Goal: Find specific page/section: Find specific page/section

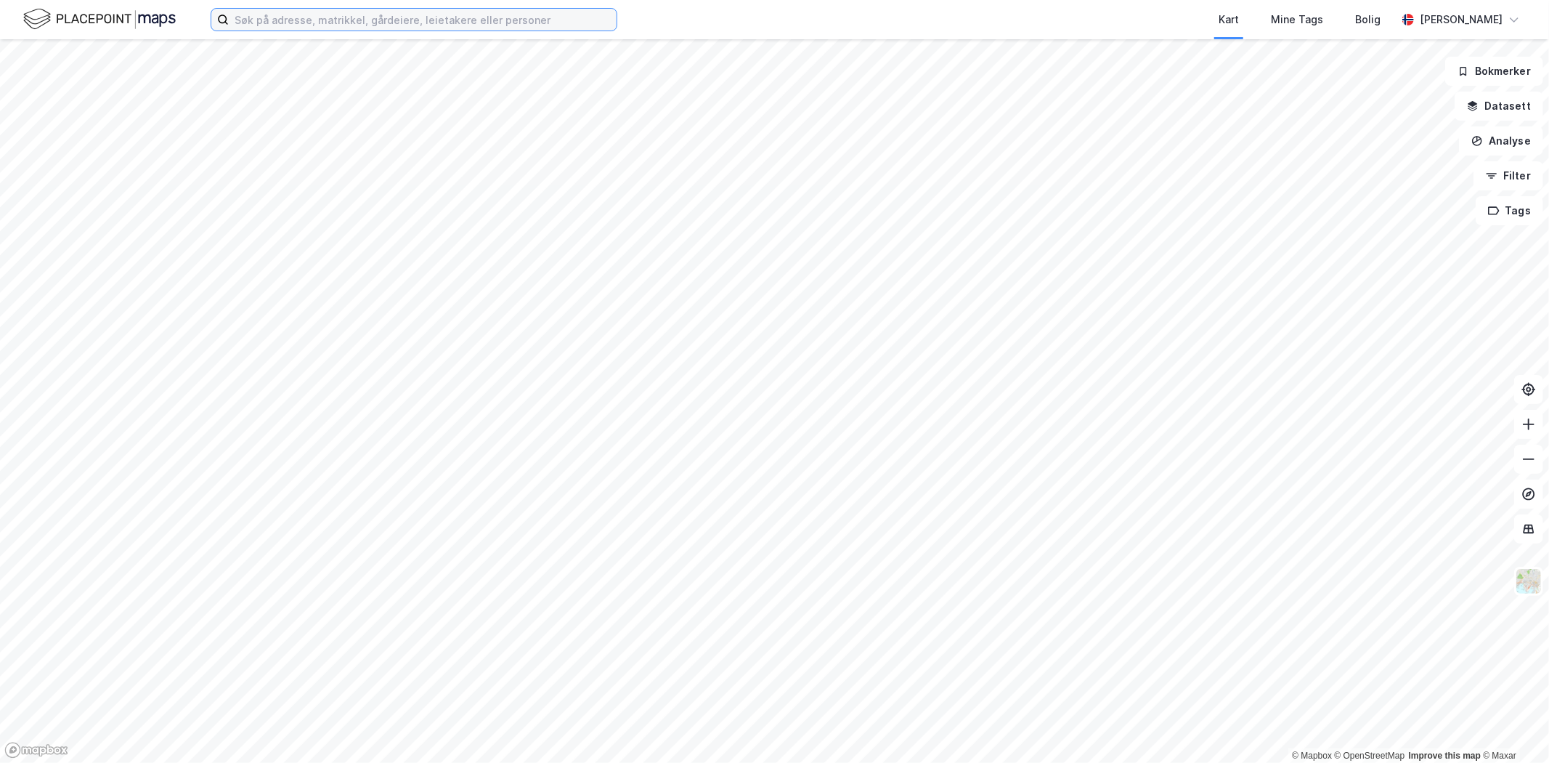
click at [415, 15] on input at bounding box center [423, 20] width 388 height 22
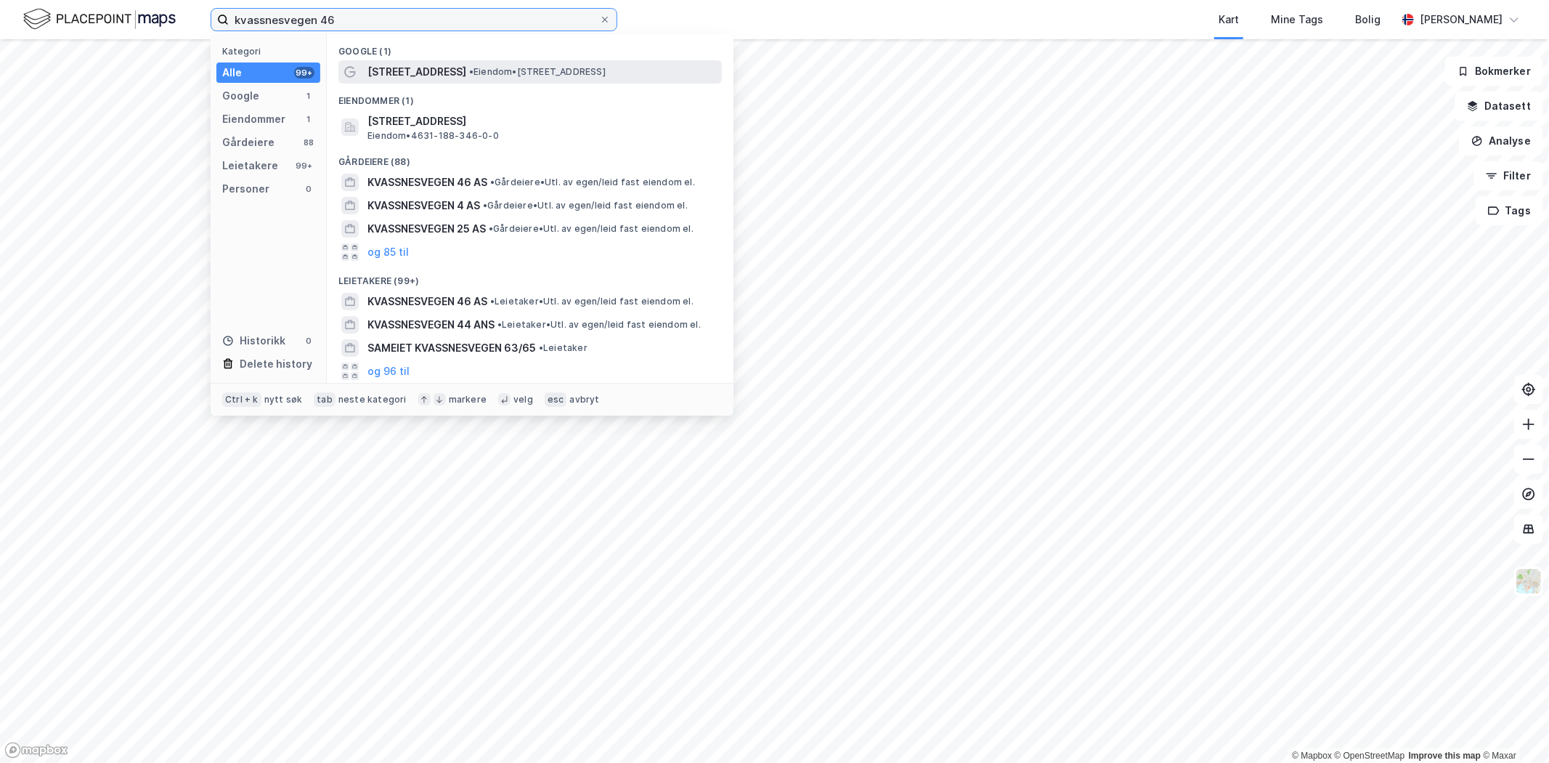
type input "kvassnesvegen 46"
click at [433, 74] on span "[STREET_ADDRESS]" at bounding box center [416, 71] width 99 height 17
